Goal: Book appointment/travel/reservation

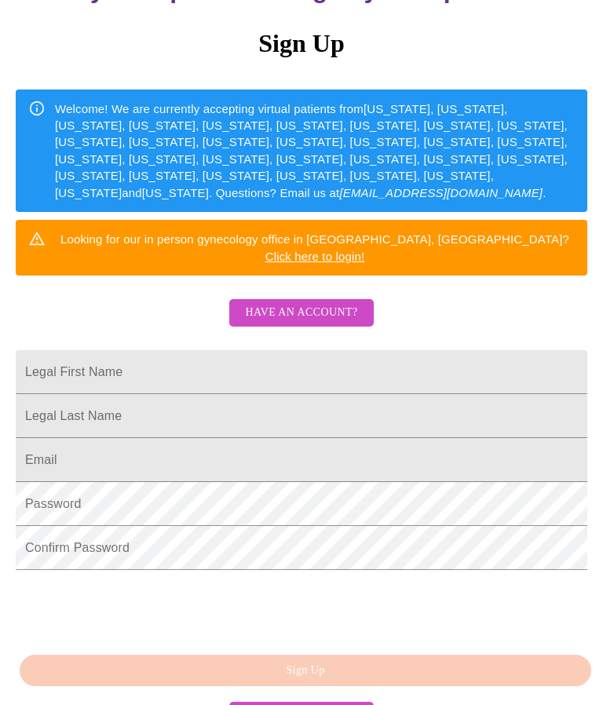
scroll to position [209, 0]
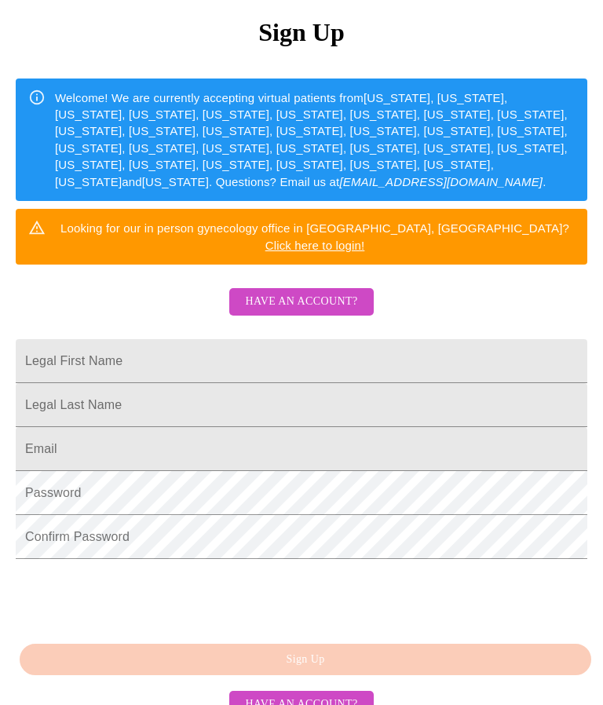
click at [466, 339] on input "Legal First Name" at bounding box center [302, 361] width 572 height 44
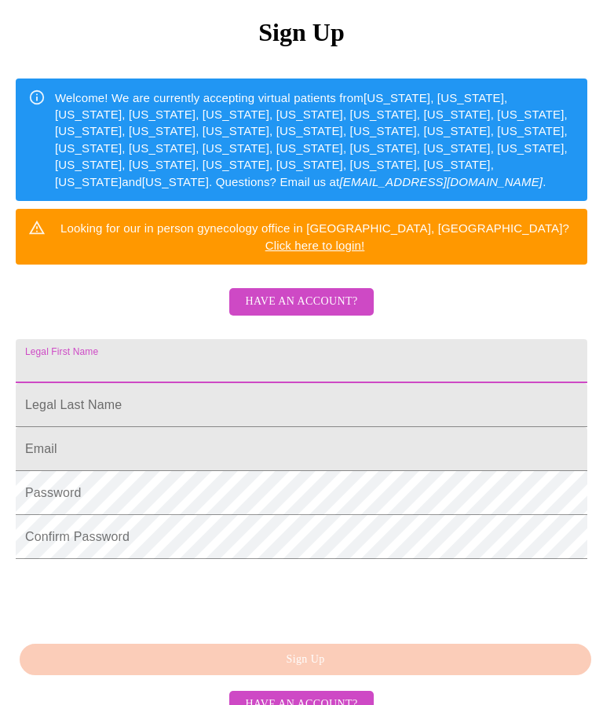
type input "R"
type input "[PERSON_NAME]"
click at [255, 383] on input "Legal First Name" at bounding box center [302, 361] width 572 height 44
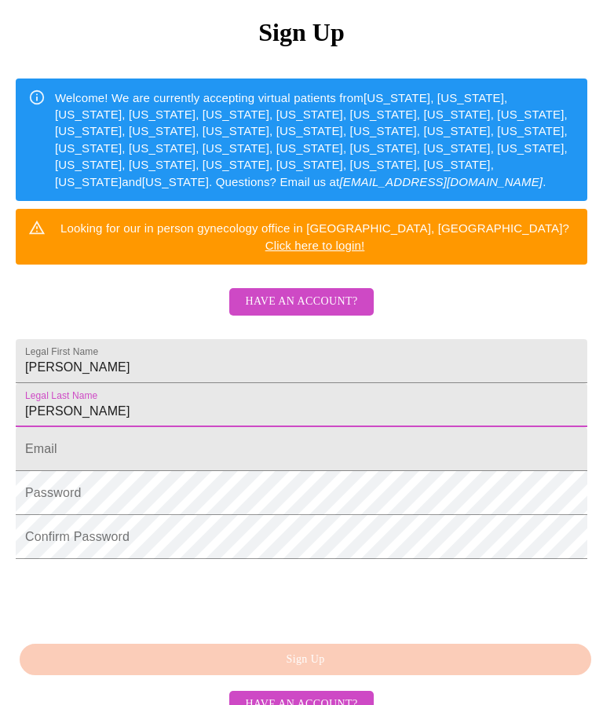
type input "[PERSON_NAME]"
click at [228, 462] on input "Legal First Name" at bounding box center [302, 449] width 572 height 44
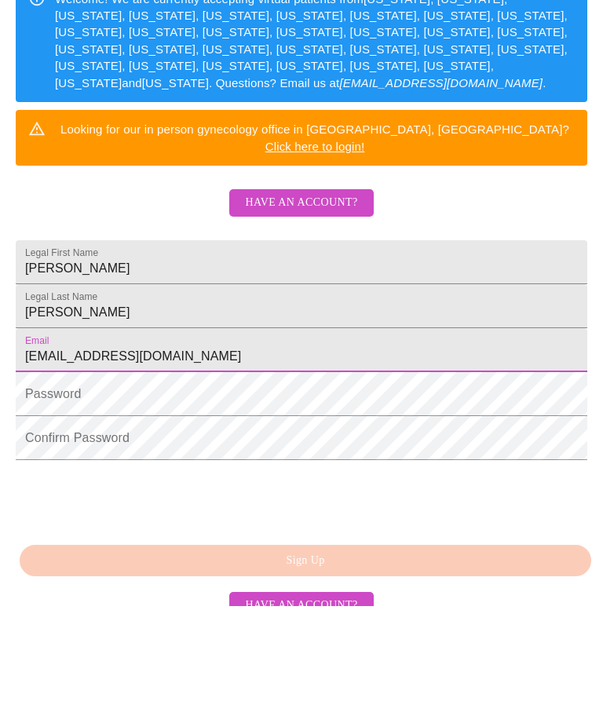
type input "[EMAIL_ADDRESS][DOMAIN_NAME]"
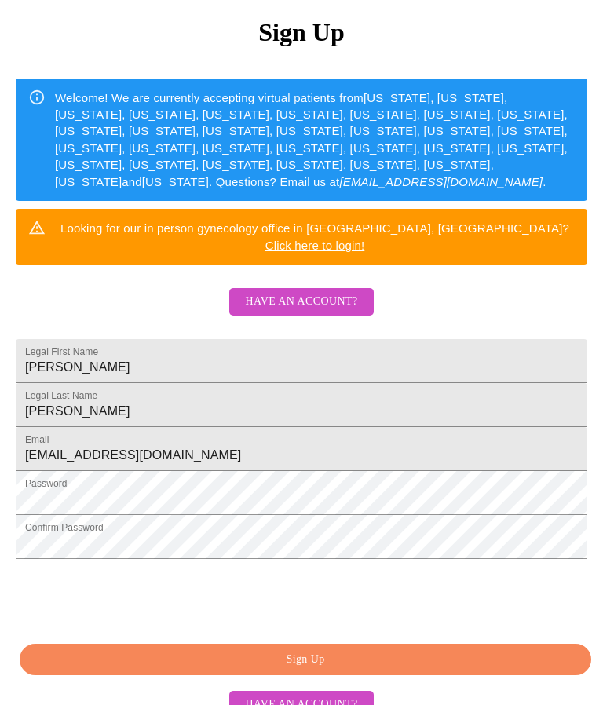
click at [374, 670] on span "Sign Up" at bounding box center [305, 660] width 535 height 20
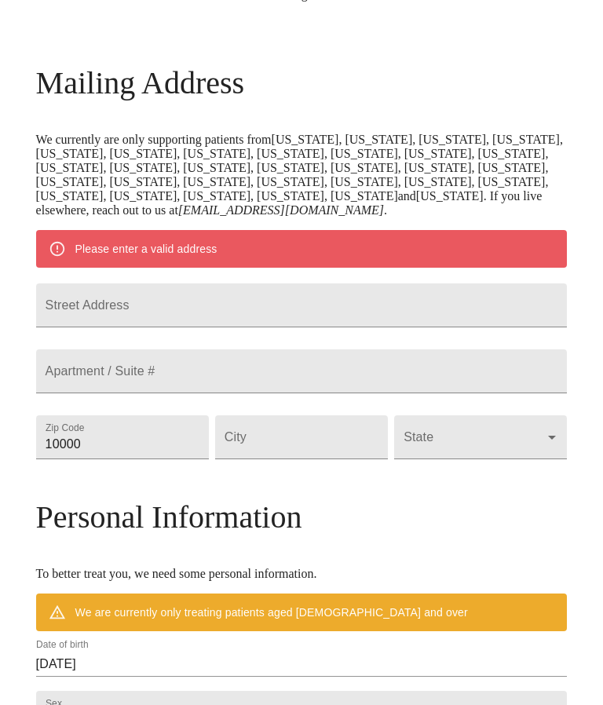
scroll to position [148, 0]
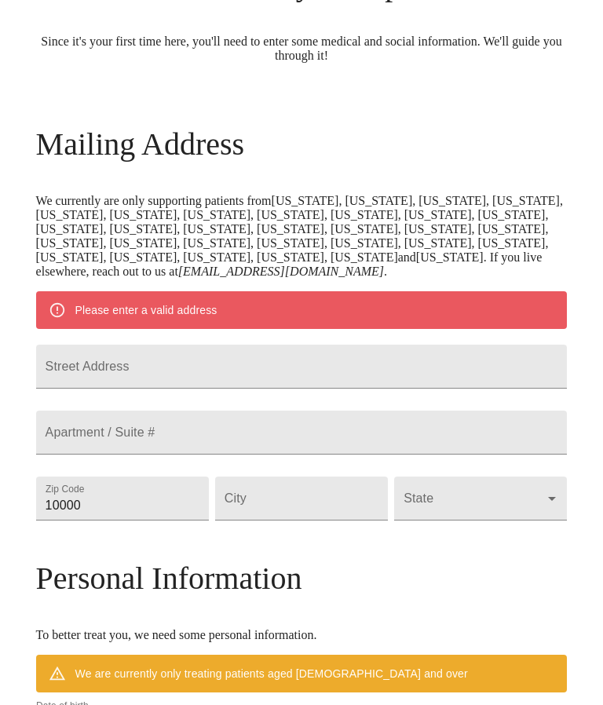
click at [308, 373] on input "Street Address" at bounding box center [301, 367] width 531 height 44
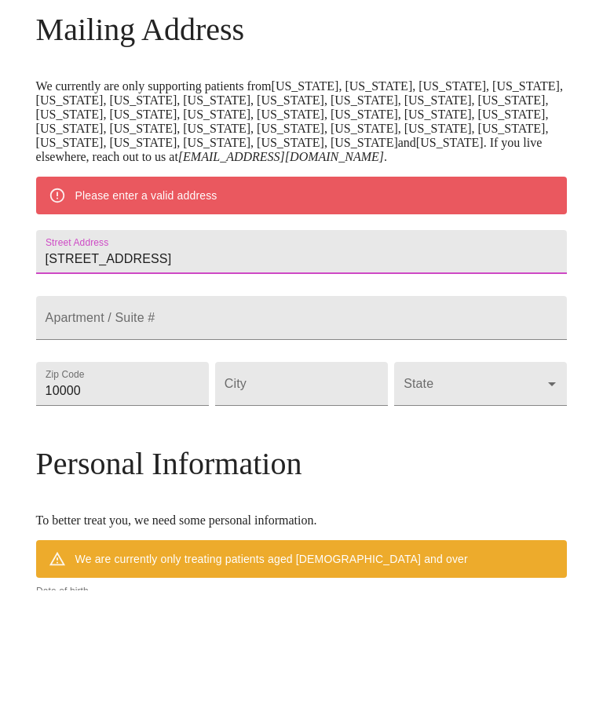
type input "[STREET_ADDRESS]"
click at [137, 477] on input "10000" at bounding box center [122, 499] width 173 height 44
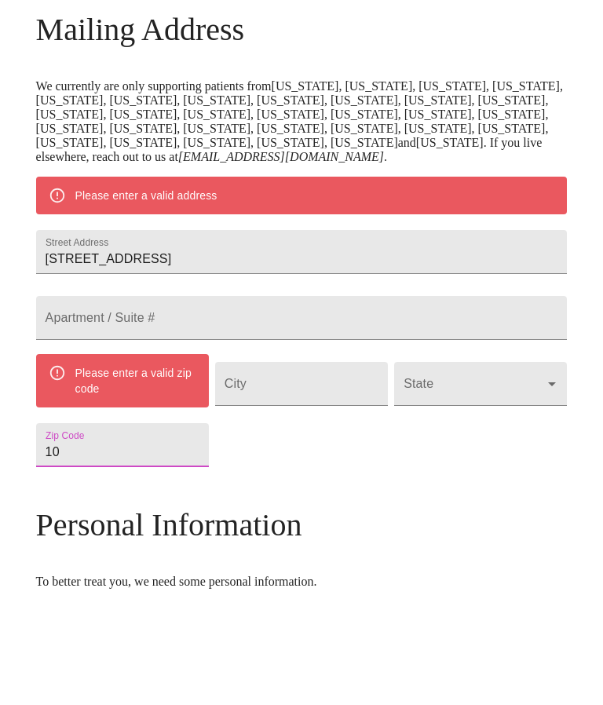
type input "1"
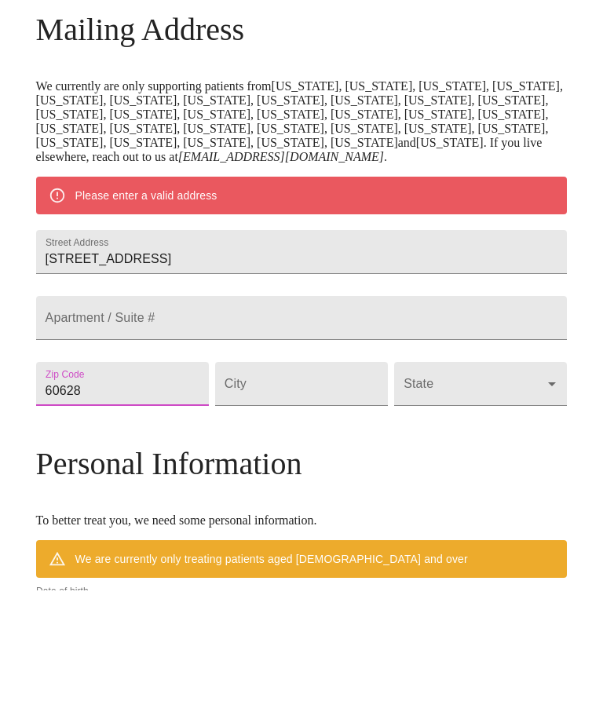
type input "60628"
click at [562, 425] on body "MyMenopauseRx Welcome to MyMenopauseRx Since it's your first time here, you'll …" at bounding box center [301, 506] width 590 height 1295
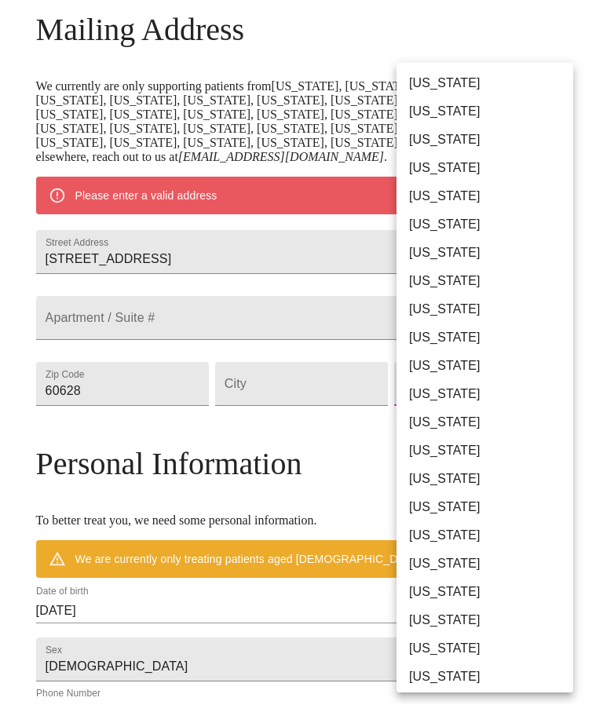
click at [441, 423] on li "[US_STATE]" at bounding box center [484, 422] width 177 height 28
type input "[US_STATE]"
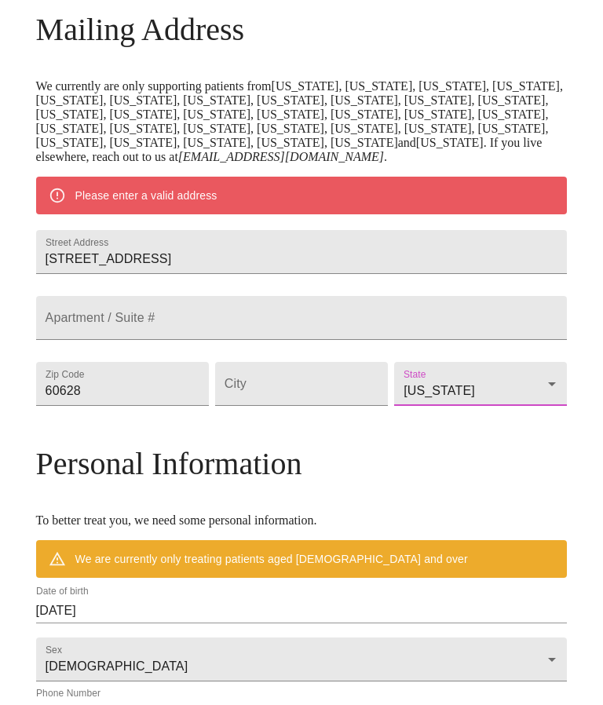
click at [320, 406] on input "Street Address" at bounding box center [301, 384] width 173 height 44
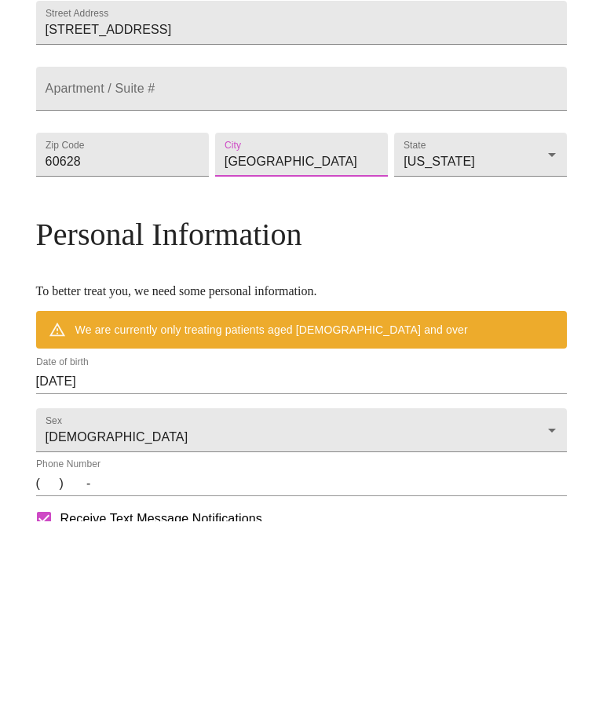
type input "[GEOGRAPHIC_DATA]"
click at [50, 553] on input "[DATE]" at bounding box center [301, 565] width 531 height 25
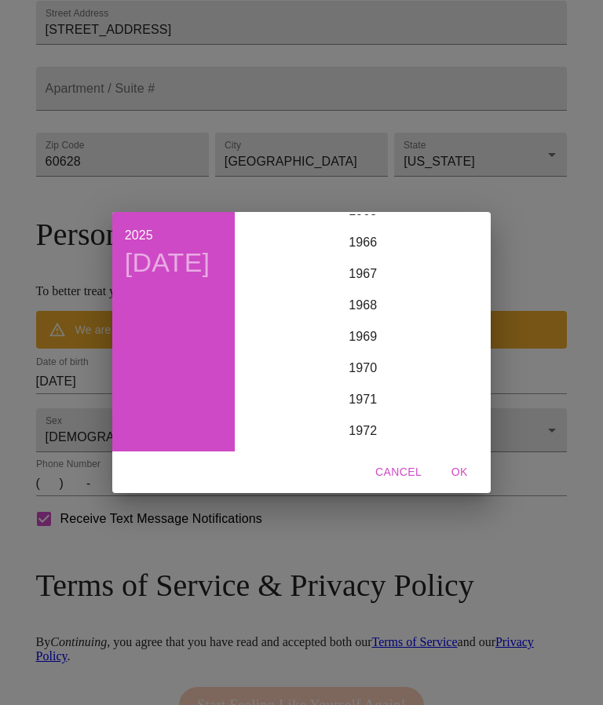
scroll to position [2089, 0]
click at [363, 323] on div "1968" at bounding box center [362, 307] width 243 height 31
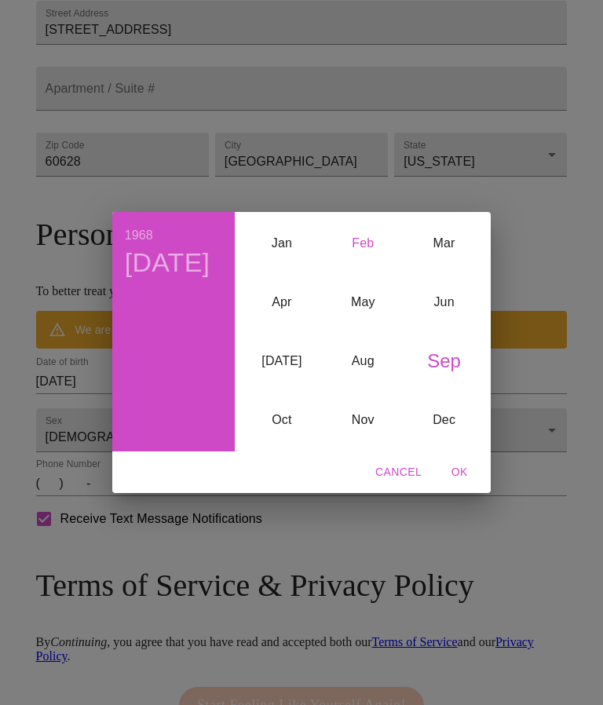
click at [366, 271] on div "Feb" at bounding box center [363, 243] width 81 height 59
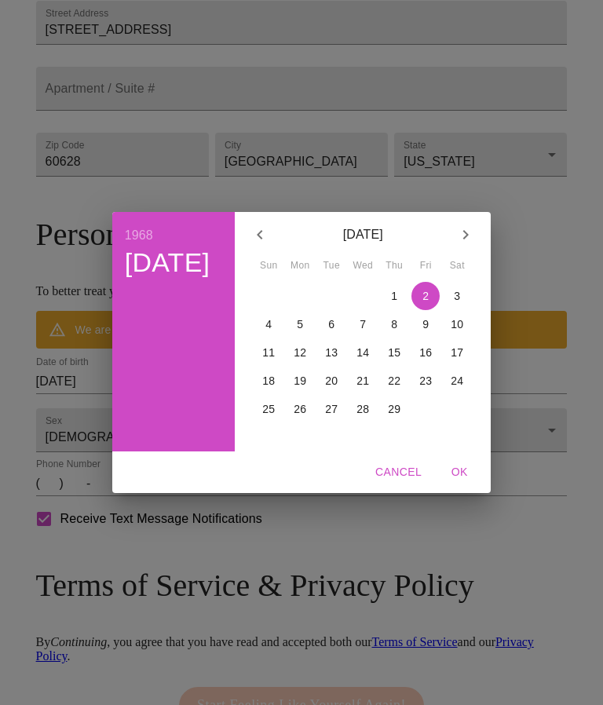
click at [362, 417] on p "28" at bounding box center [362, 409] width 13 height 16
click at [460, 482] on span "OK" at bounding box center [459, 472] width 38 height 20
type input "[DATE]"
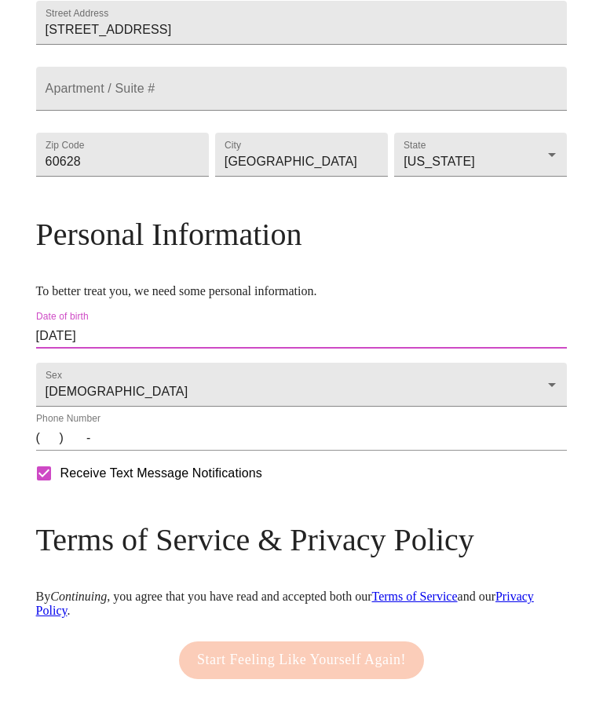
click at [43, 490] on input "Receive Text Message Notifications" at bounding box center [43, 473] width 33 height 33
checkbox input "false"
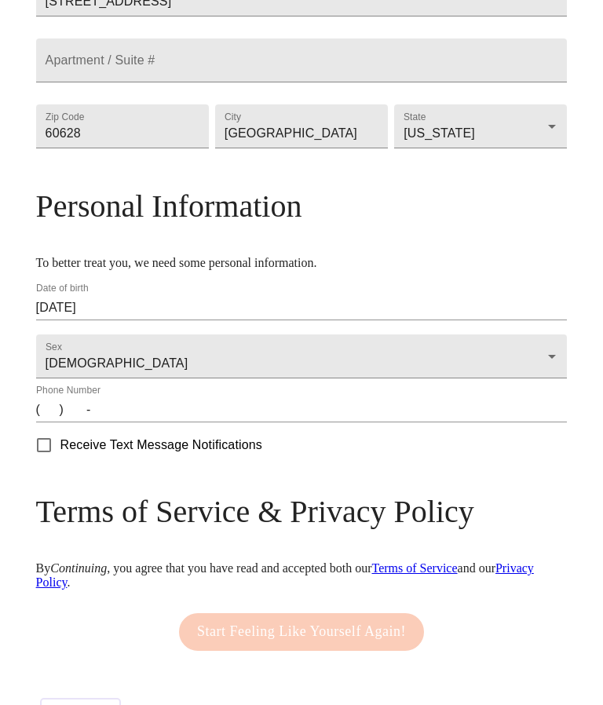
scroll to position [491, 0]
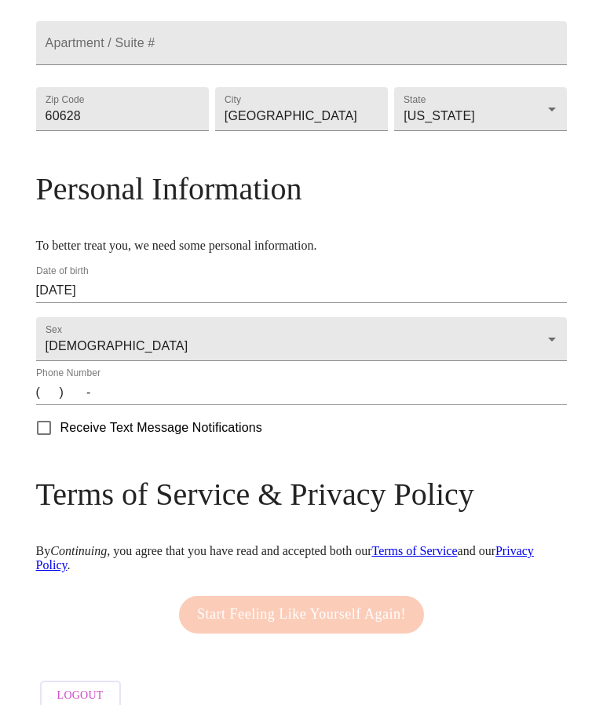
click at [65, 572] on link "Privacy Policy" at bounding box center [285, 557] width 498 height 27
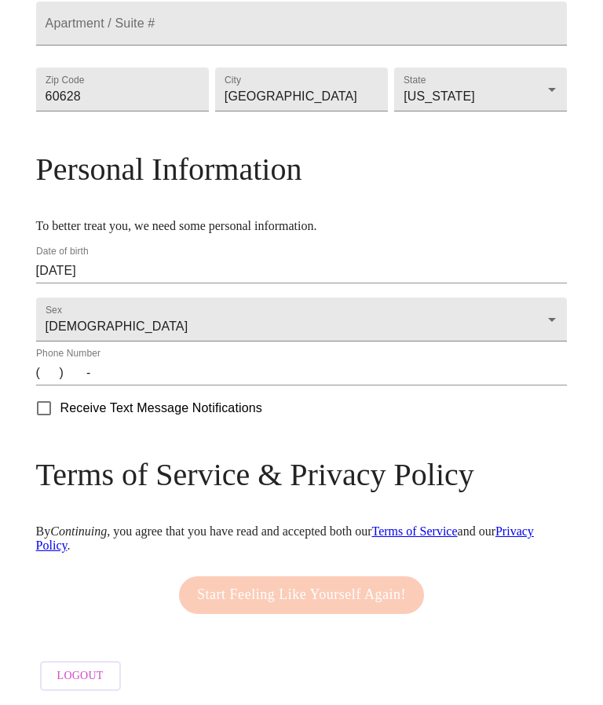
click at [510, 451] on div "Mailing Address We currently are only supporting patients from [US_STATE], [US_…" at bounding box center [301, 230] width 531 height 937
click at [393, 585] on div "Start Feeling Like Yourself Again!" at bounding box center [301, 594] width 253 height 53
click at [45, 363] on input "(   )    -" at bounding box center [301, 372] width 531 height 25
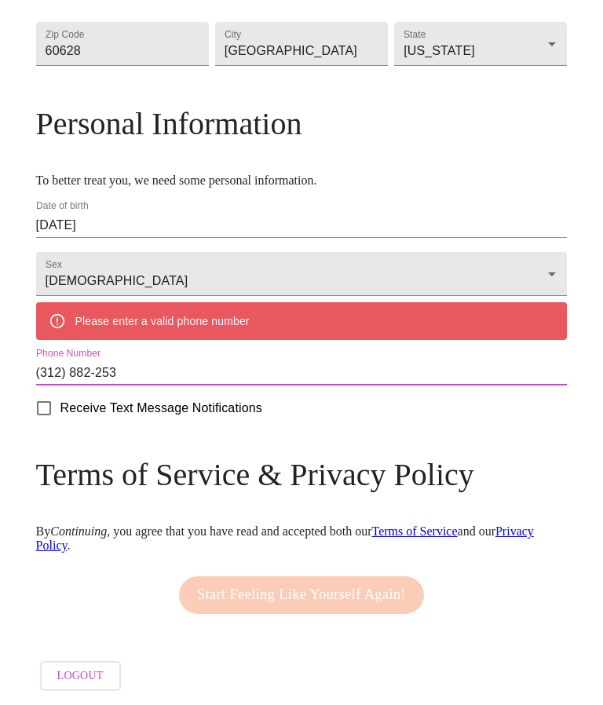
type input "[PHONE_NUMBER]"
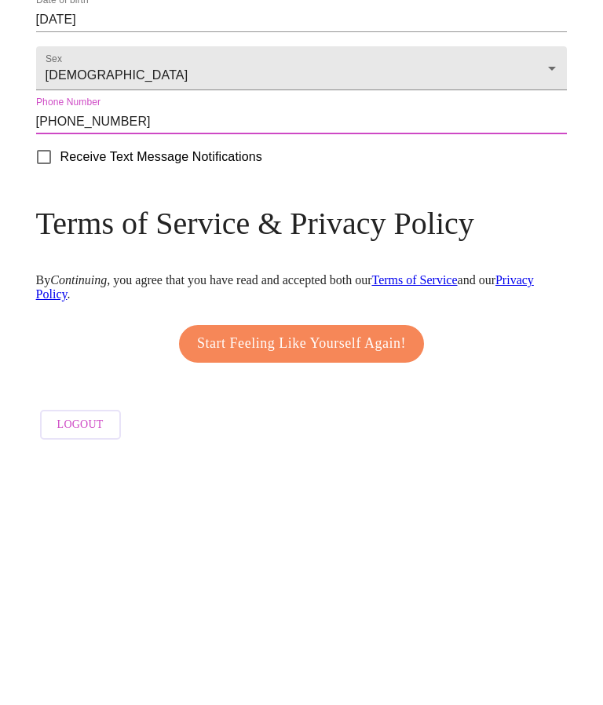
click at [358, 583] on span "Start Feeling Like Yourself Again!" at bounding box center [301, 595] width 209 height 25
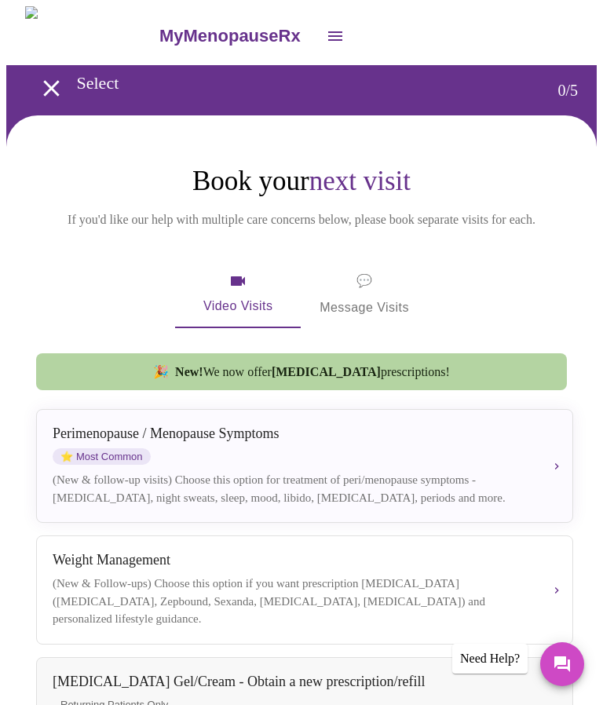
click at [374, 290] on span "💬 Message Visits" at bounding box center [364, 294] width 89 height 49
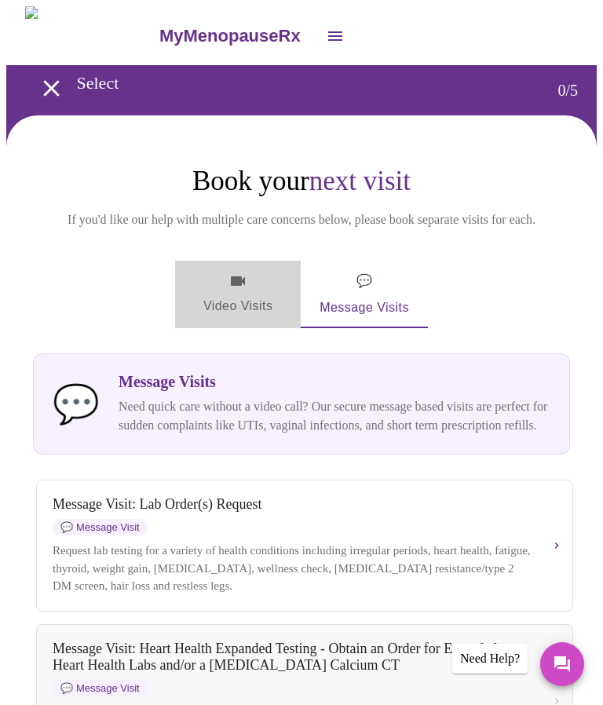
click at [240, 276] on icon "button" at bounding box center [238, 280] width 14 height 9
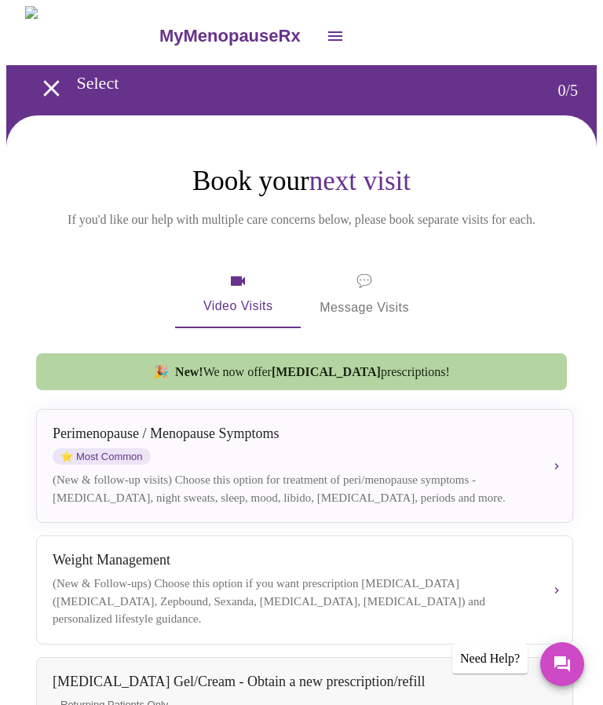
click at [291, 428] on div "Perimenopause / Menopause Symptoms" at bounding box center [292, 434] width 479 height 16
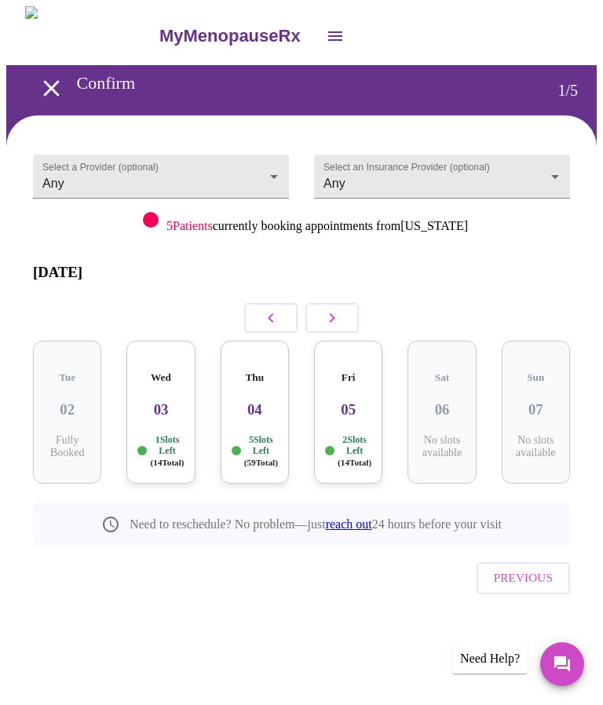
click at [177, 401] on h3 "03" at bounding box center [160, 409] width 43 height 17
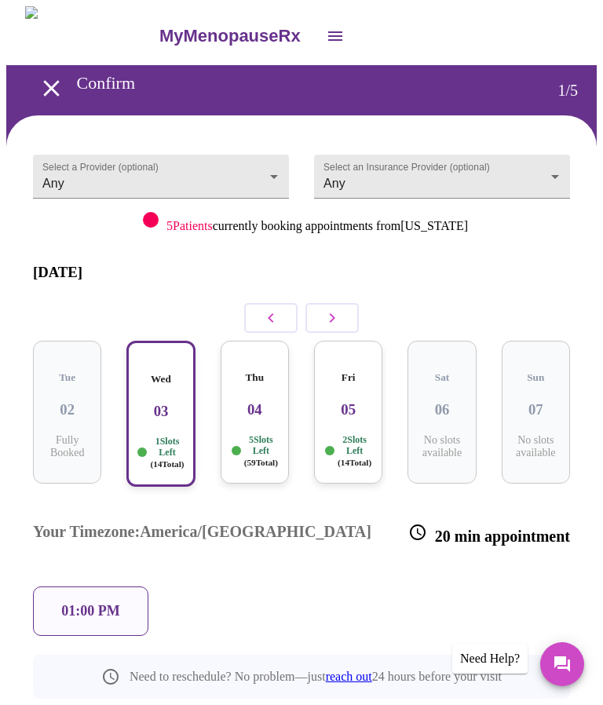
click at [97, 603] on p "01:00 PM" at bounding box center [90, 611] width 58 height 16
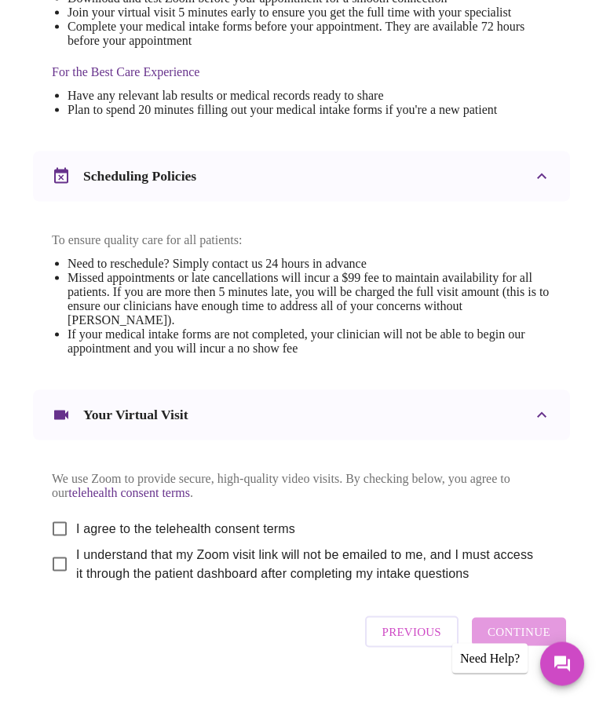
scroll to position [490, 0]
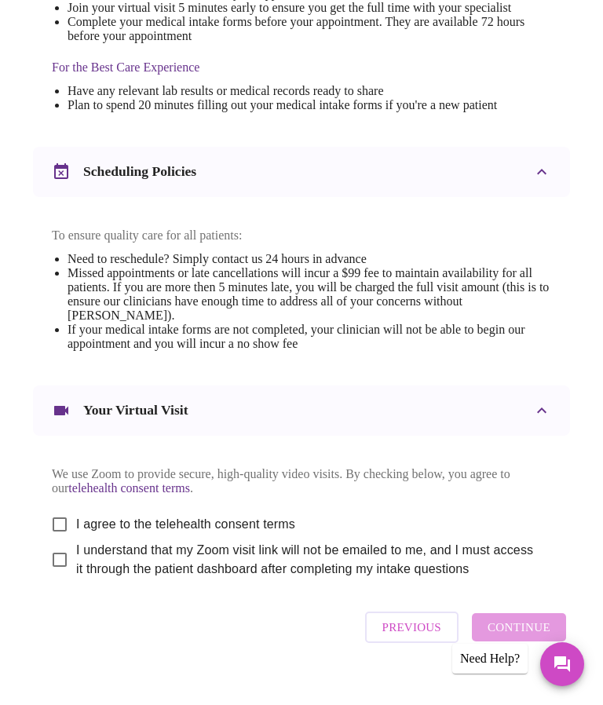
click at [60, 541] on input "I agree to the telehealth consent terms" at bounding box center [59, 524] width 33 height 33
checkbox input "true"
click at [68, 576] on input "I understand that my Zoom visit link will not be emailed to me, and I must acce…" at bounding box center [59, 559] width 33 height 33
checkbox input "true"
click at [525, 637] on span "Continue" at bounding box center [519, 627] width 63 height 20
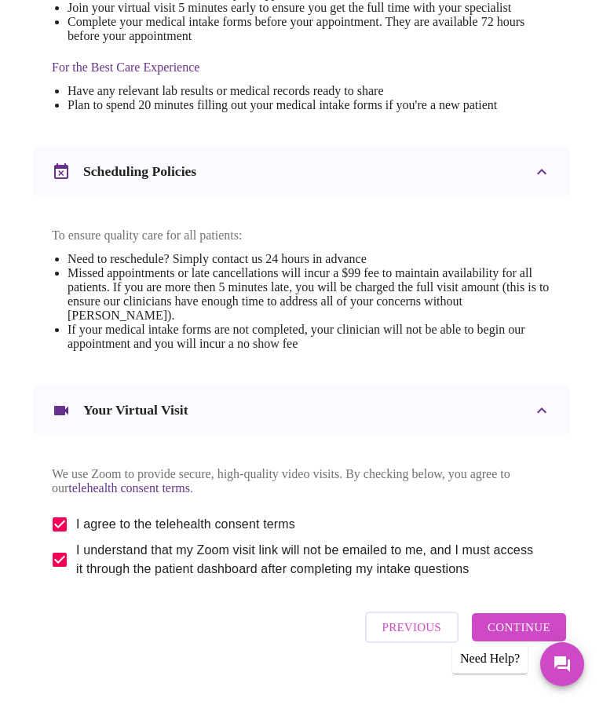
scroll to position [0, 0]
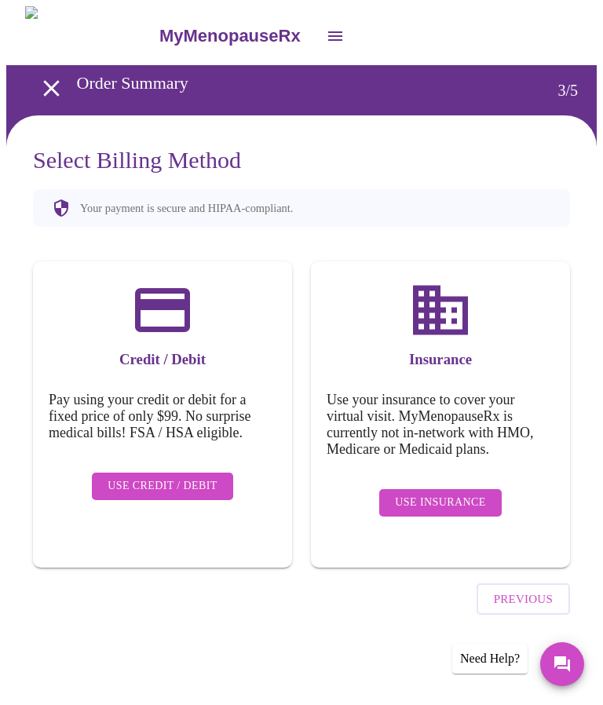
click at [38, 79] on icon "open drawer" at bounding box center [51, 88] width 27 height 27
